Goal: Navigation & Orientation: Go to known website

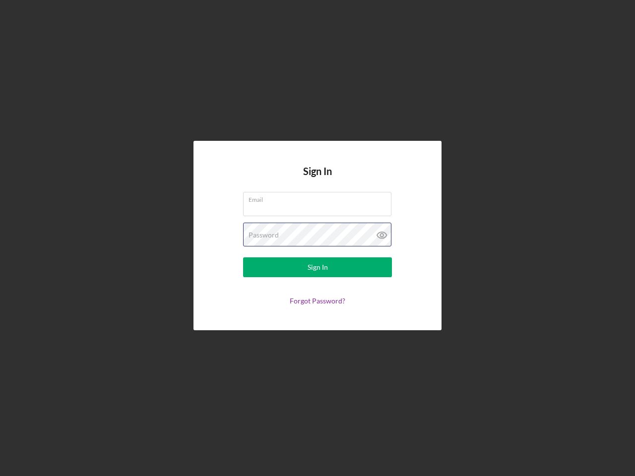
click at [318, 238] on div "Password" at bounding box center [317, 235] width 149 height 25
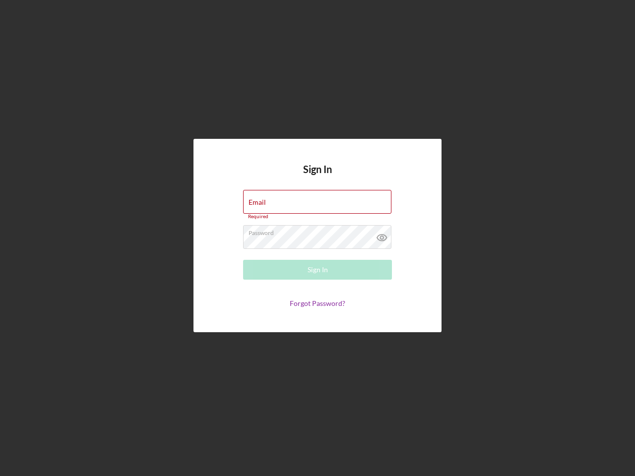
click at [382, 235] on icon at bounding box center [382, 237] width 25 height 25
